Goal: Find specific page/section: Find specific page/section

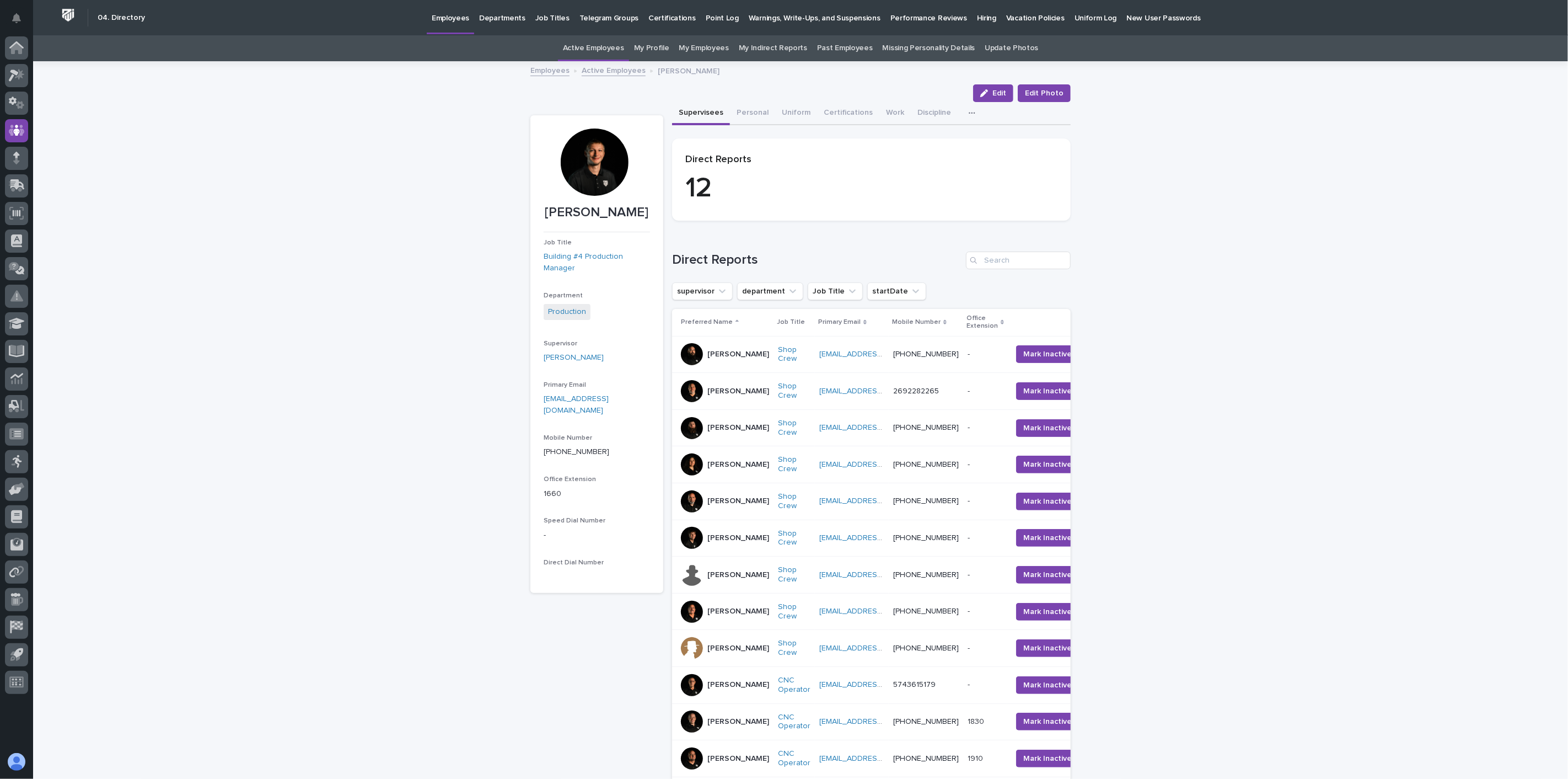
click at [614, 68] on link "Active Employees" at bounding box center [613, 70] width 64 height 12
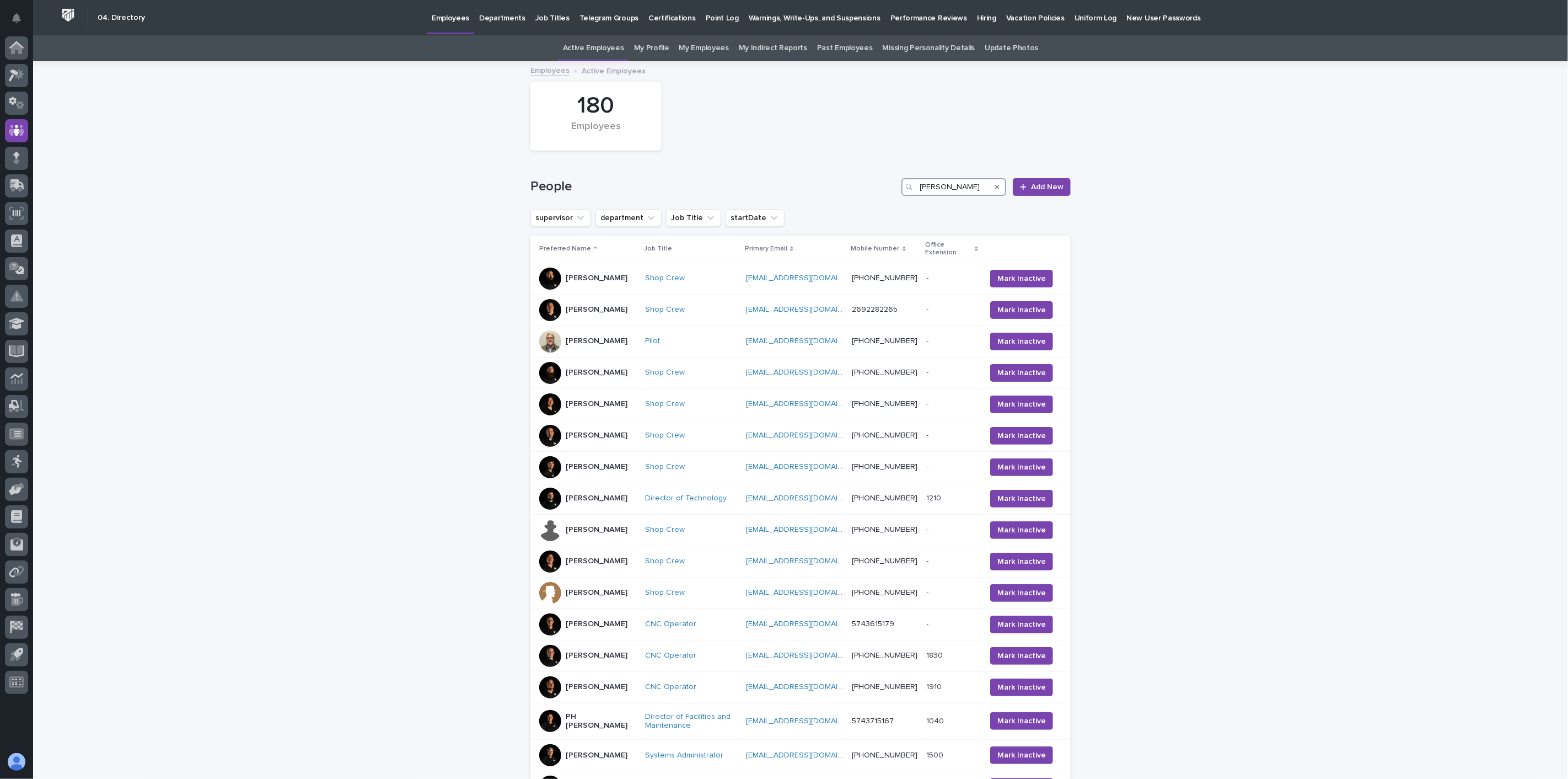
drag, startPoint x: 950, startPoint y: 189, endPoint x: 873, endPoint y: 170, distance: 79.3
click at [874, 172] on div "People [PERSON_NAME] New" at bounding box center [800, 183] width 540 height 53
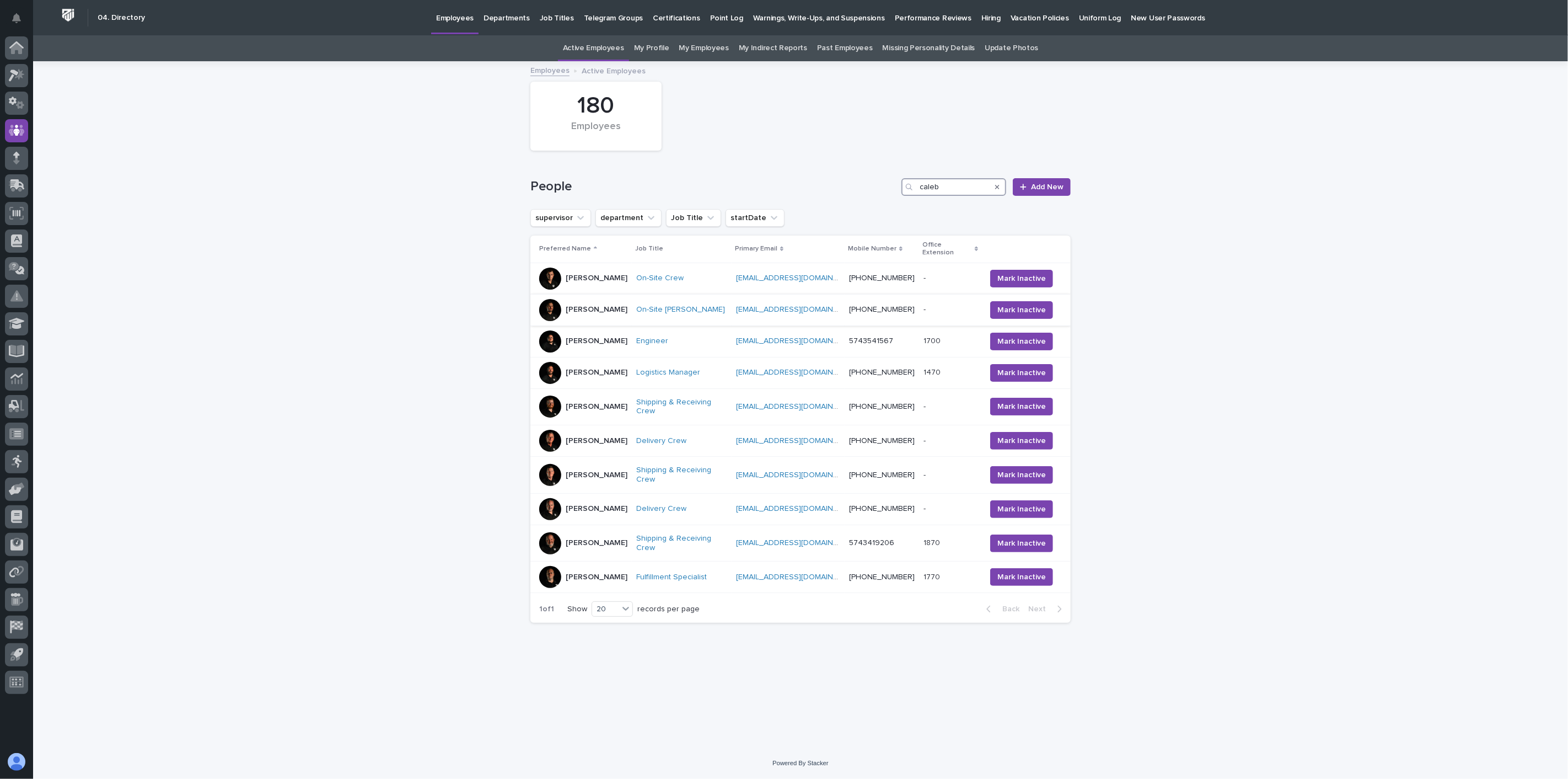
type input "caleb"
click at [619, 309] on div "[PERSON_NAME]" at bounding box center [583, 309] width 89 height 22
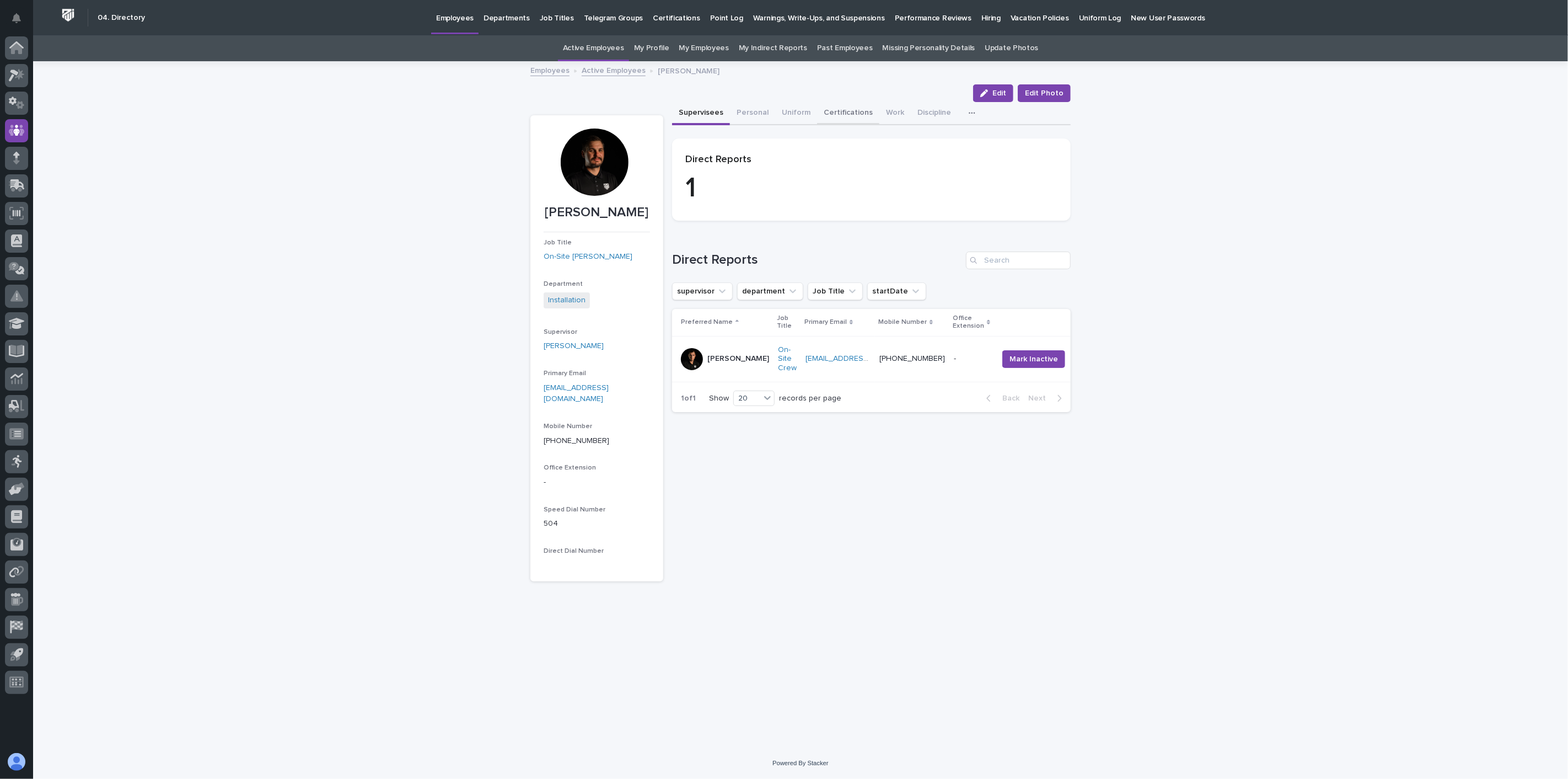
click at [842, 108] on button "Certifications" at bounding box center [847, 113] width 62 height 23
